Goal: Task Accomplishment & Management: Complete application form

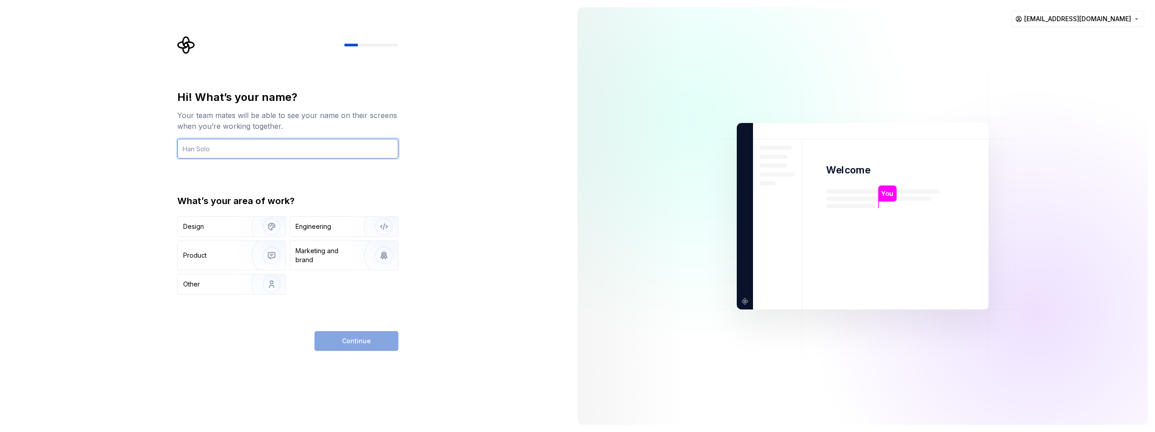
click at [249, 156] on input "text" at bounding box center [287, 149] width 221 height 20
type input "Jnani"
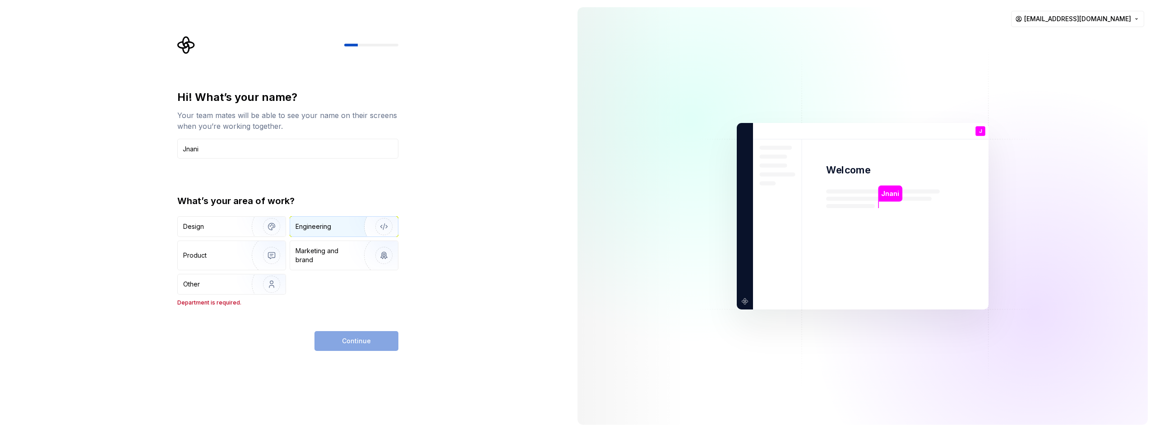
click at [320, 230] on div "Engineering" at bounding box center [313, 226] width 36 height 9
click at [327, 347] on button "Continue" at bounding box center [356, 341] width 84 height 20
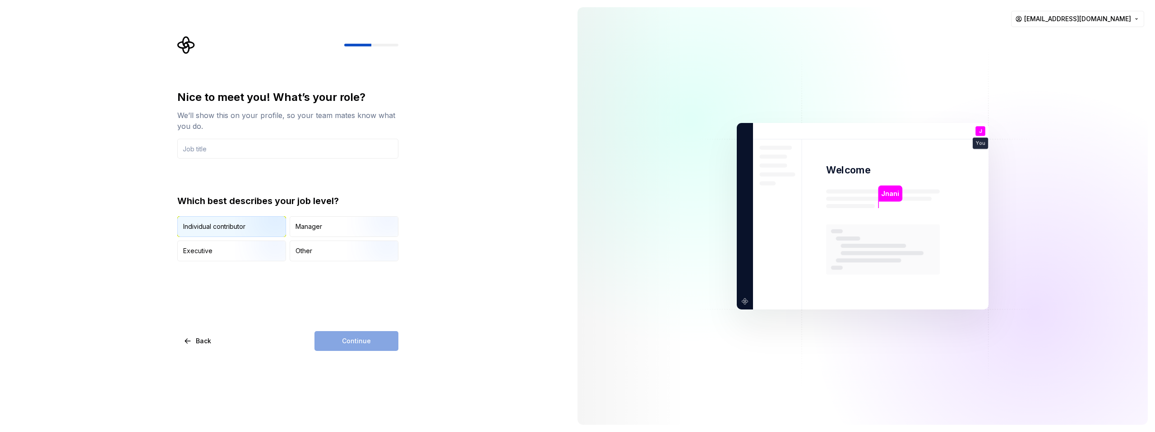
click at [260, 234] on img "button" at bounding box center [264, 238] width 58 height 60
click at [353, 342] on div "Continue" at bounding box center [356, 341] width 84 height 20
click at [210, 147] on input "text" at bounding box center [287, 149] width 221 height 20
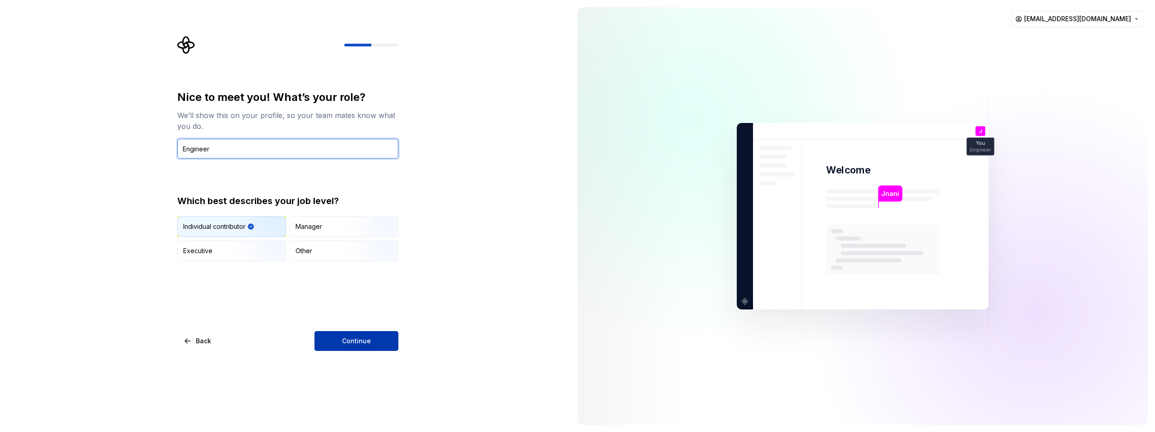
type input "Engineer"
click at [336, 337] on button "Continue" at bounding box center [356, 341] width 84 height 20
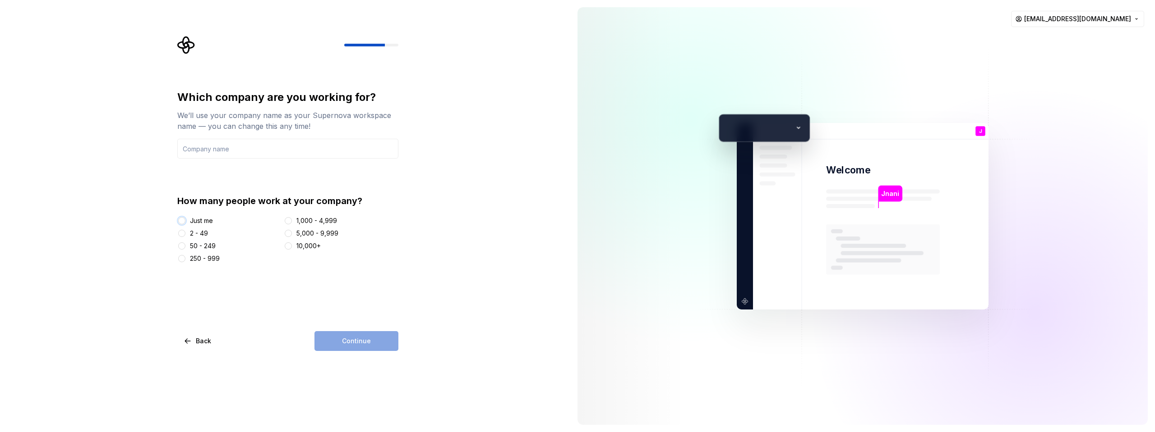
click at [182, 217] on button "Just me" at bounding box center [181, 220] width 7 height 7
click at [237, 153] on input "text" at bounding box center [287, 149] width 221 height 20
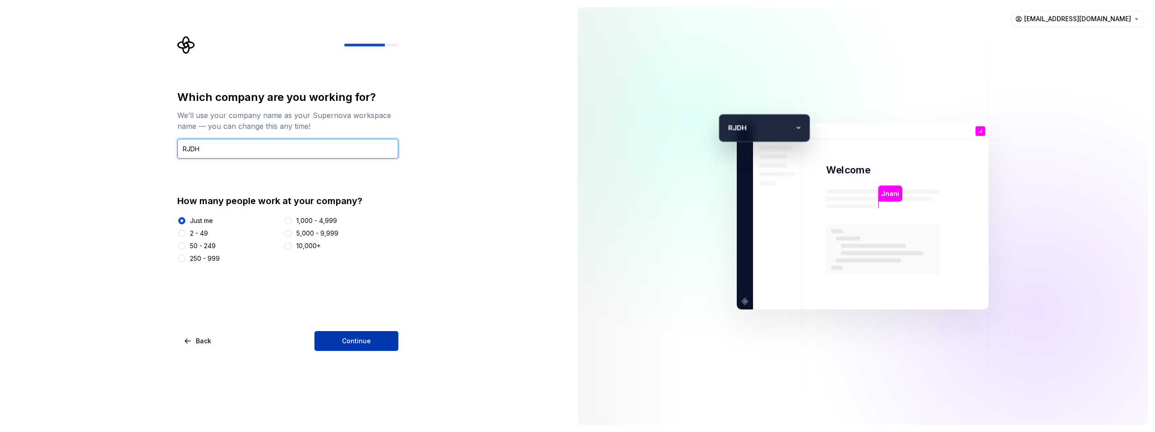
type input "RJDH"
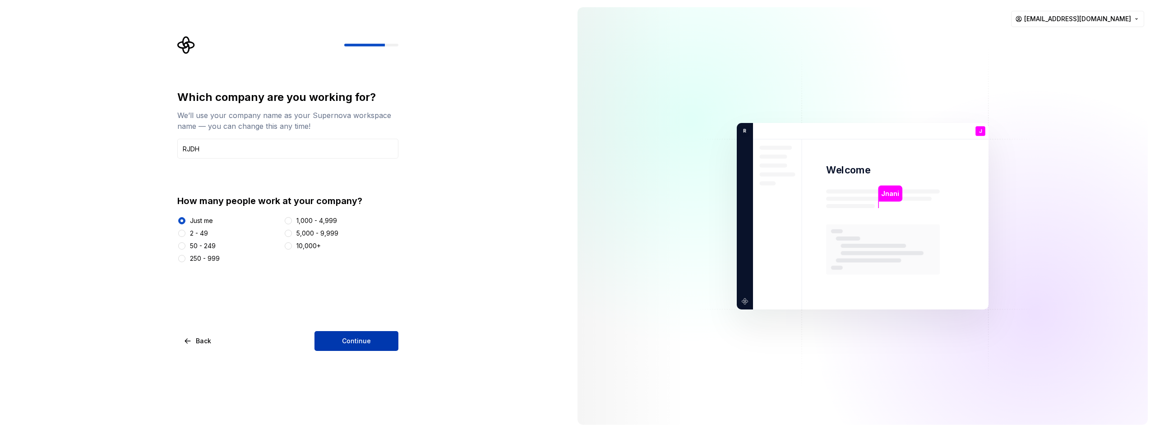
click at [333, 338] on button "Continue" at bounding box center [356, 341] width 84 height 20
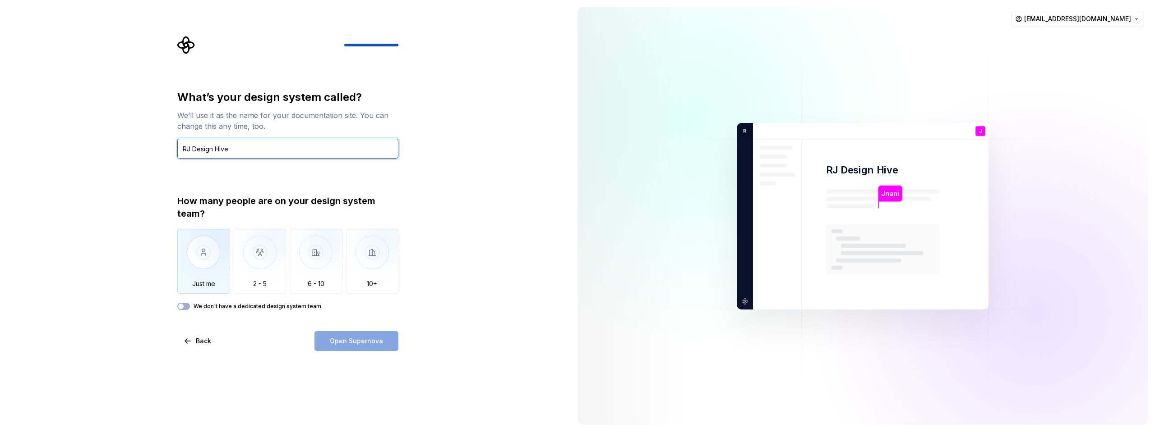
type input "RJ Design Hive"
click at [188, 251] on img "button" at bounding box center [203, 259] width 53 height 60
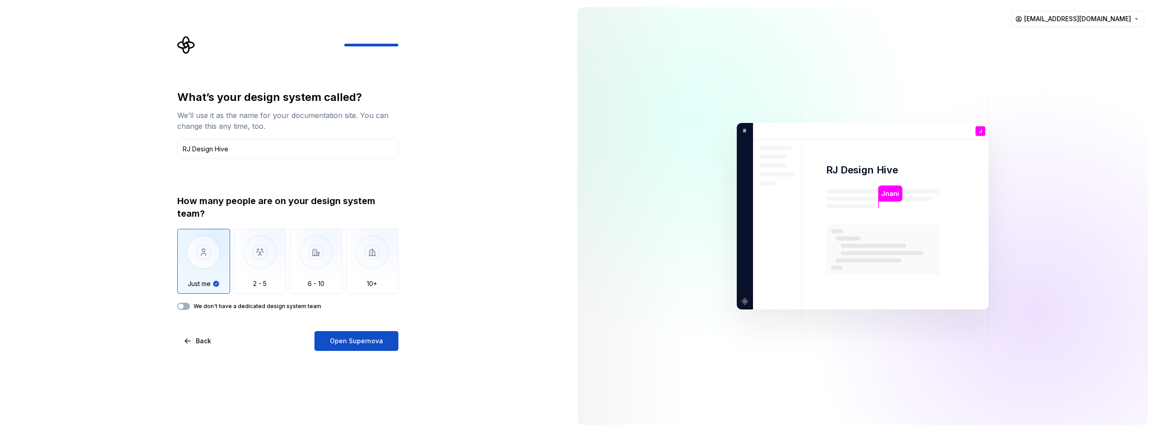
click at [191, 306] on div "We don't have a dedicated design system team" at bounding box center [287, 306] width 221 height 7
click at [185, 306] on button "We don't have a dedicated design system team" at bounding box center [183, 306] width 13 height 7
click at [331, 347] on button "Open Supernova" at bounding box center [356, 341] width 84 height 20
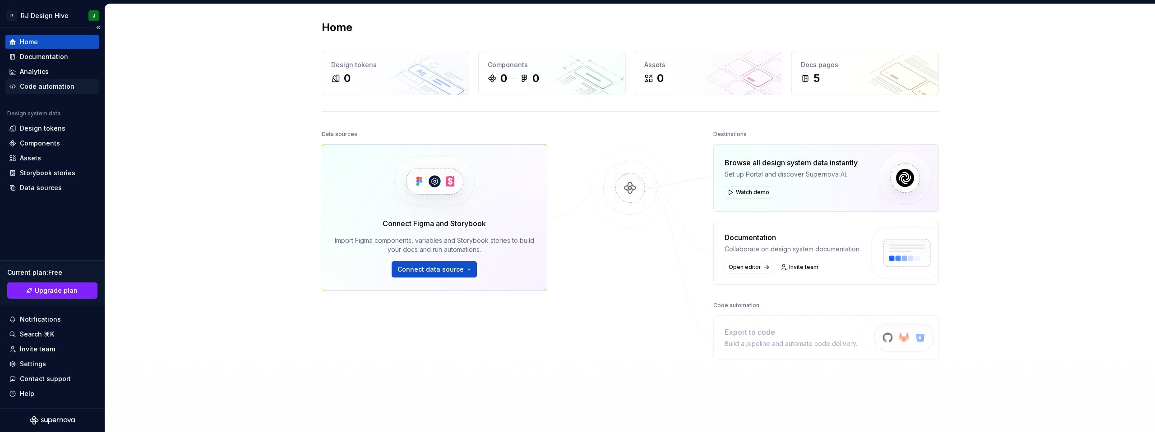
click at [62, 88] on div "Code automation" at bounding box center [47, 86] width 55 height 9
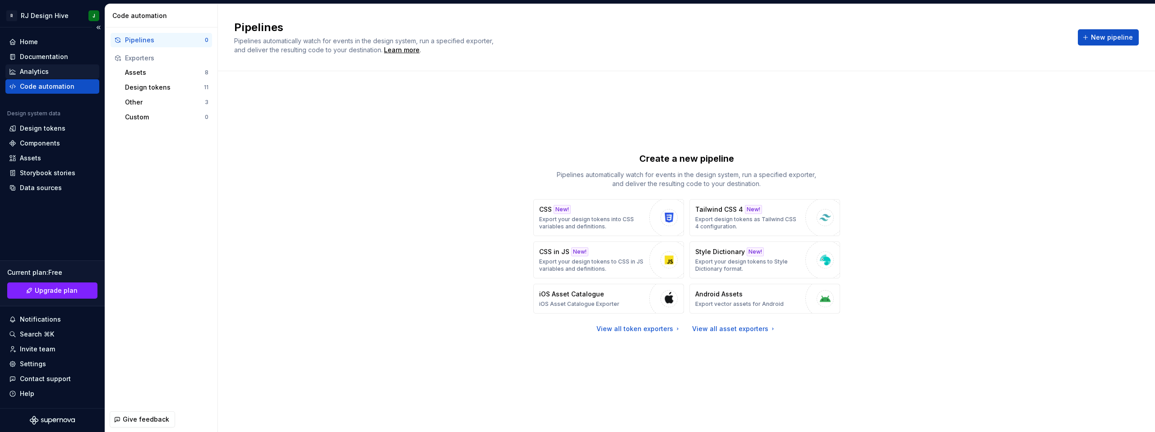
click at [18, 75] on div "Analytics" at bounding box center [52, 71] width 87 height 9
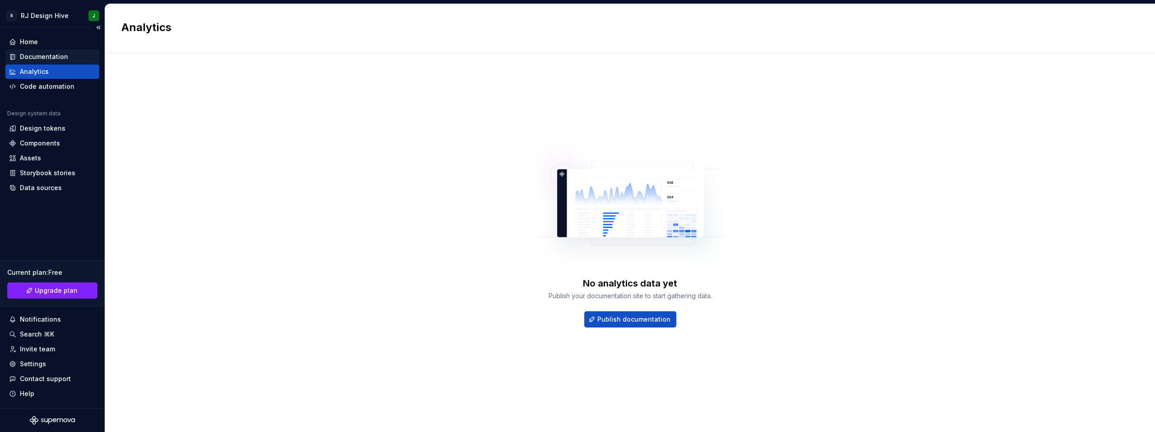
click at [37, 57] on div "Documentation" at bounding box center [44, 56] width 48 height 9
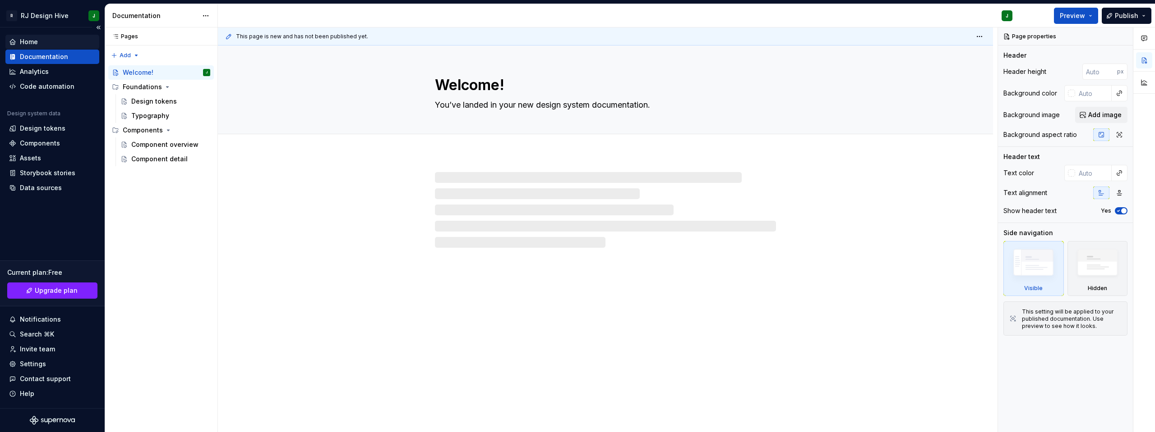
type textarea "*"
click at [31, 42] on div "Home" at bounding box center [29, 41] width 18 height 9
